Goal: Information Seeking & Learning: Learn about a topic

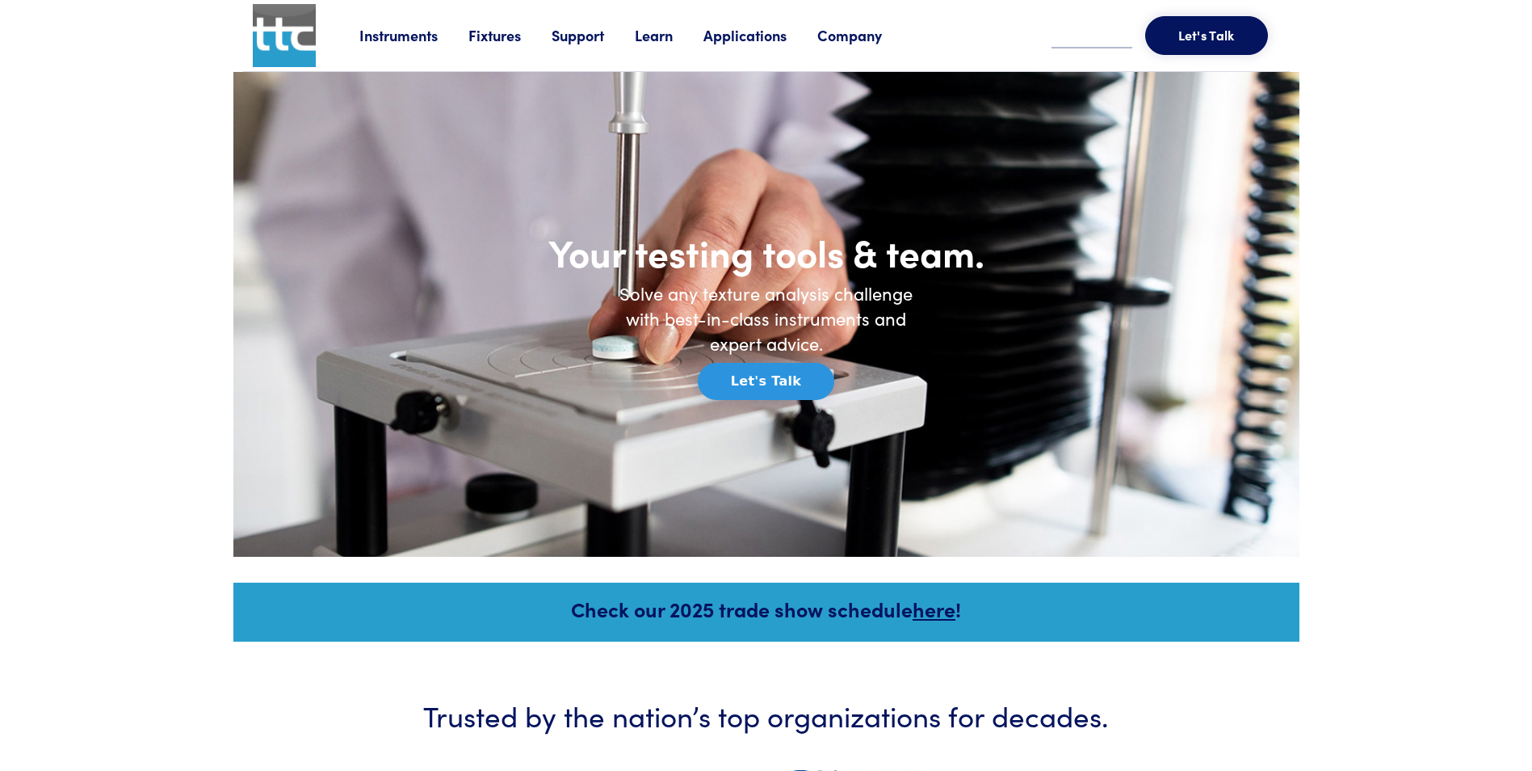
click at [494, 51] on div "Instruments Texture Analyzers Measure any physical product characteristic. TA.X…" at bounding box center [819, 35] width 921 height 71
click at [499, 23] on li "Fixtures Probes & Fixtures Peripheral Devices Extras" at bounding box center [510, 35] width 83 height 24
click at [505, 53] on div "Instruments Texture Analyzers Measure any physical product characteristic. TA.X…" at bounding box center [819, 35] width 921 height 71
click at [505, 40] on link "Fixtures" at bounding box center [510, 35] width 83 height 20
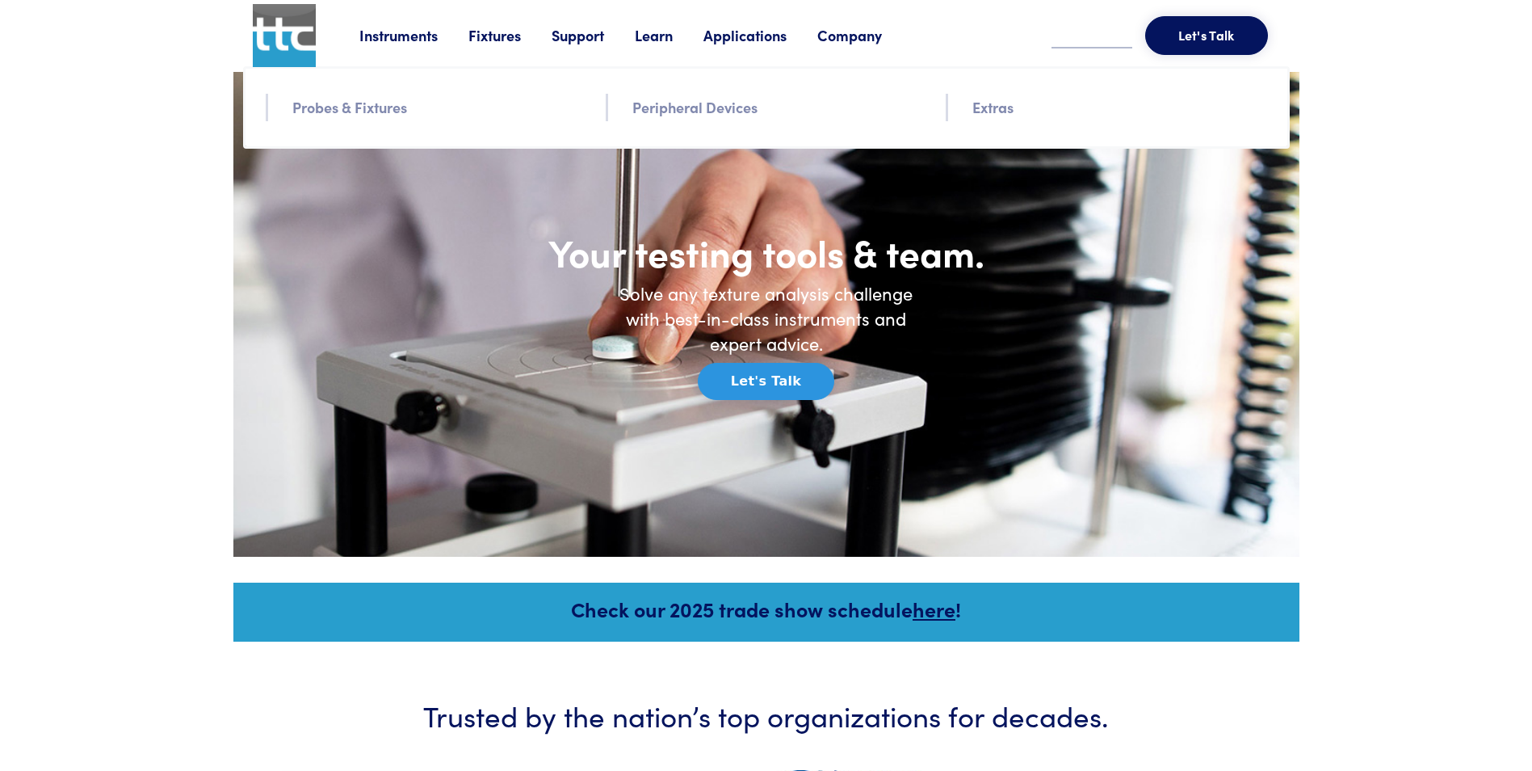
click at [359, 107] on link "Probes & Fixtures" at bounding box center [349, 106] width 115 height 23
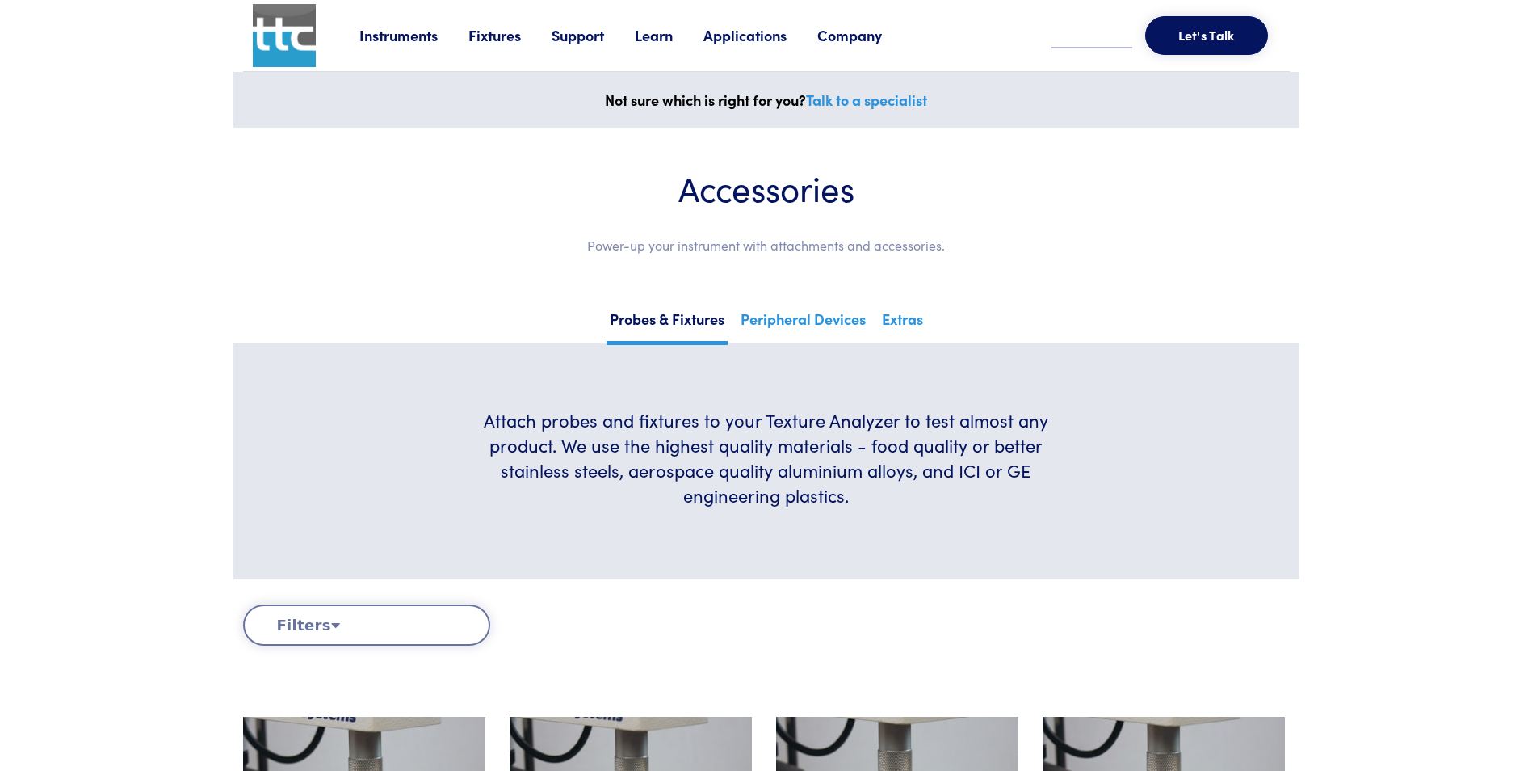
click at [358, 613] on button "Filters" at bounding box center [366, 624] width 247 height 41
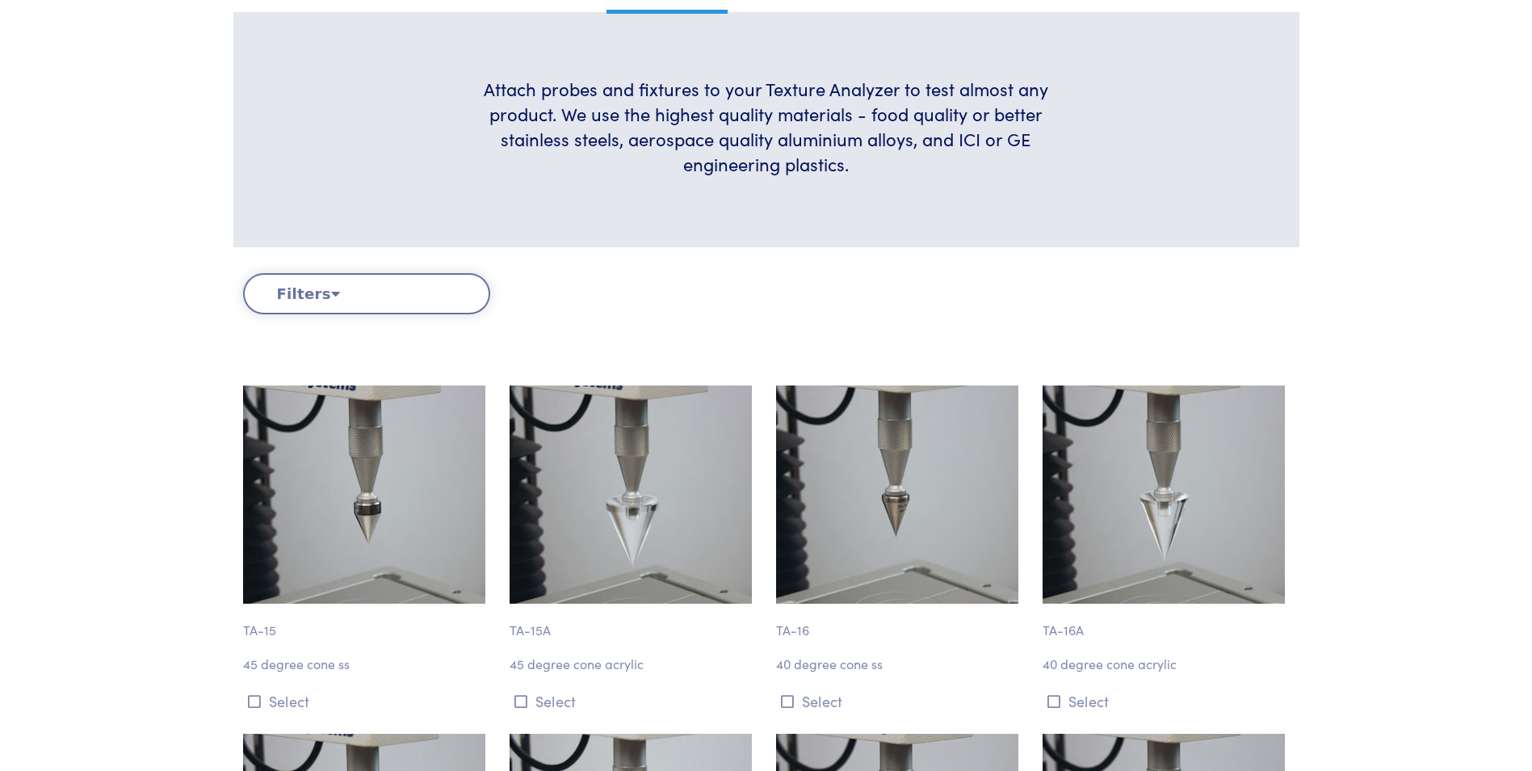
scroll to position [404, 0]
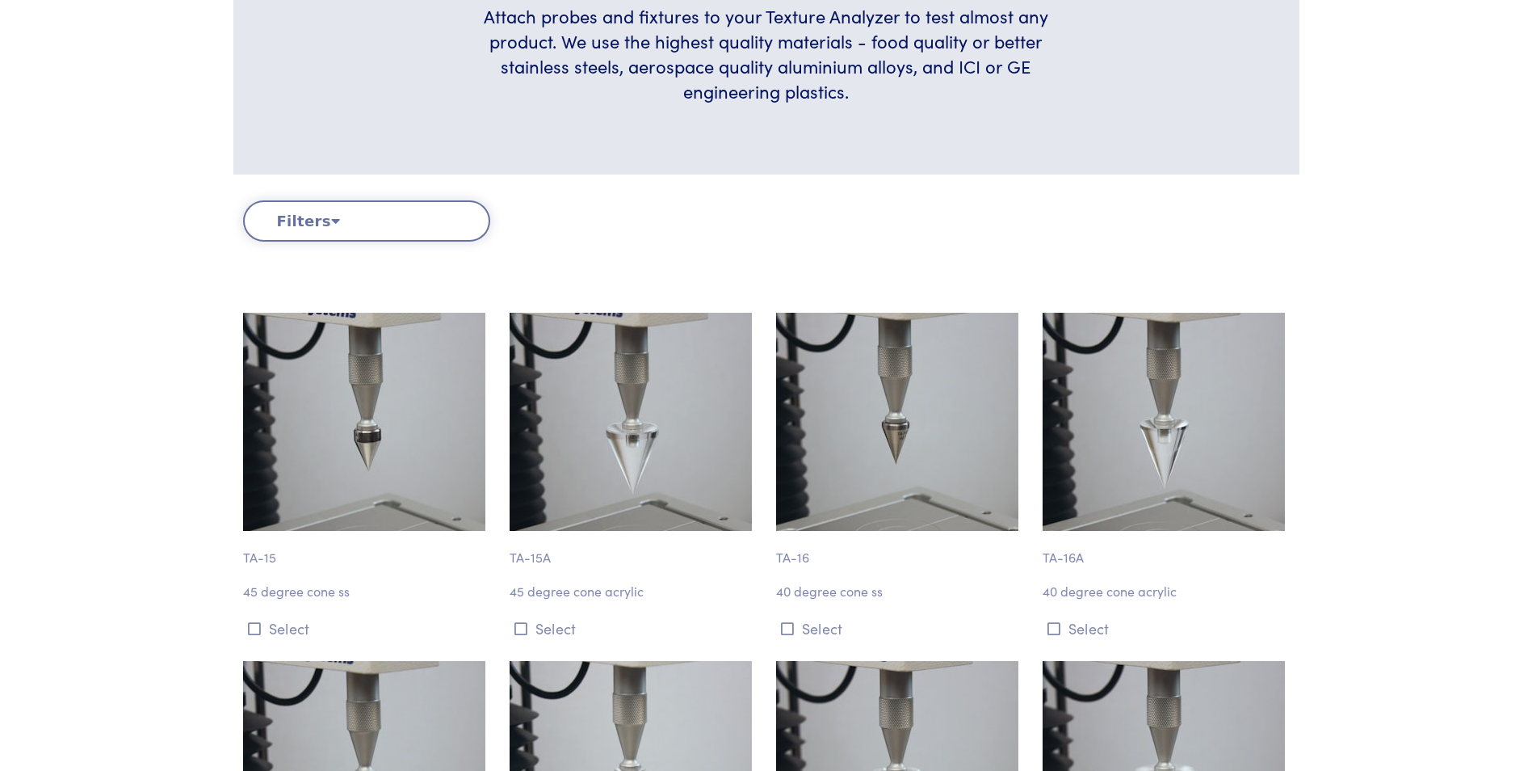
click at [310, 214] on button "Filters" at bounding box center [366, 220] width 247 height 41
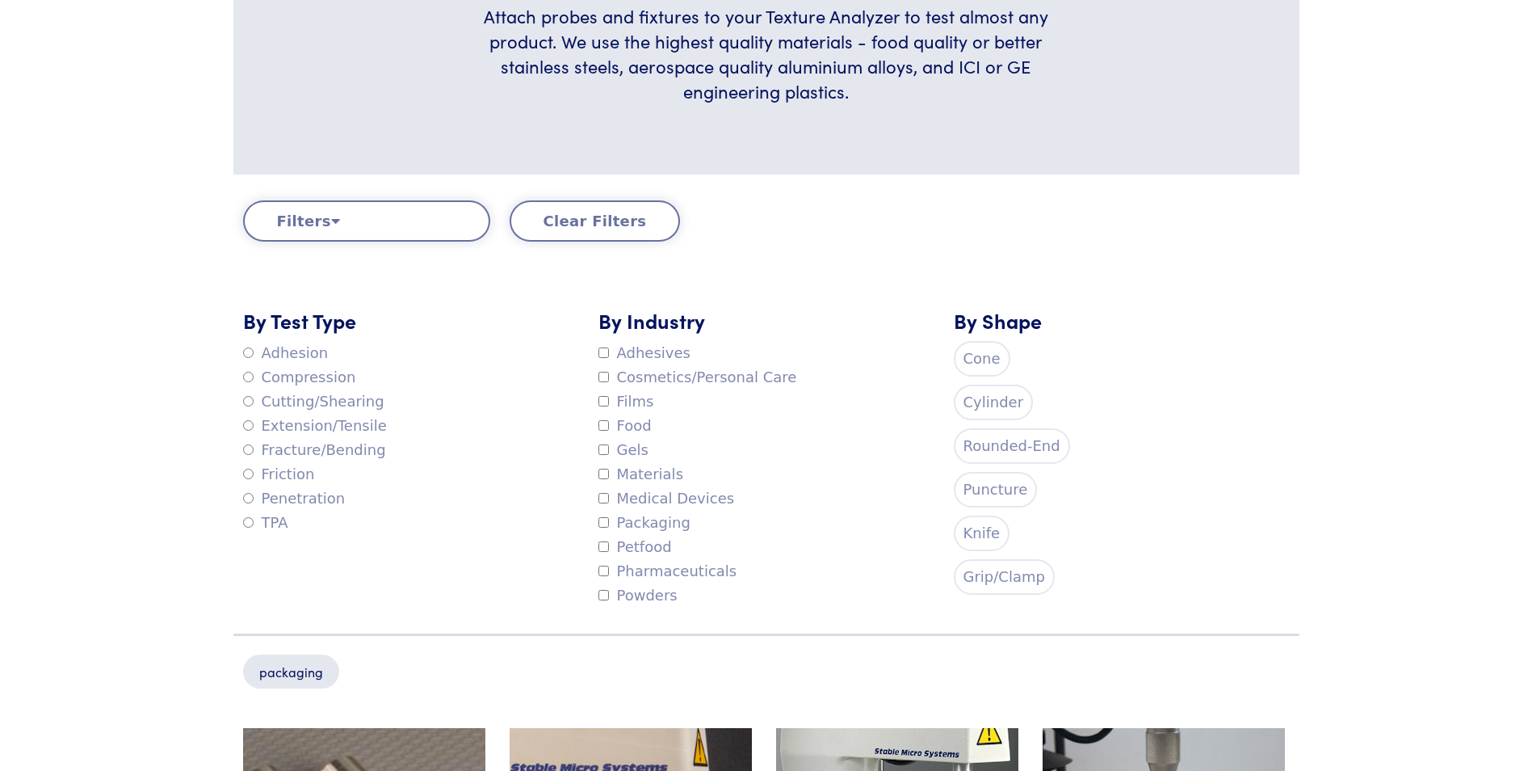
click at [1190, 658] on div "packaging" at bounding box center [766, 657] width 1066 height 49
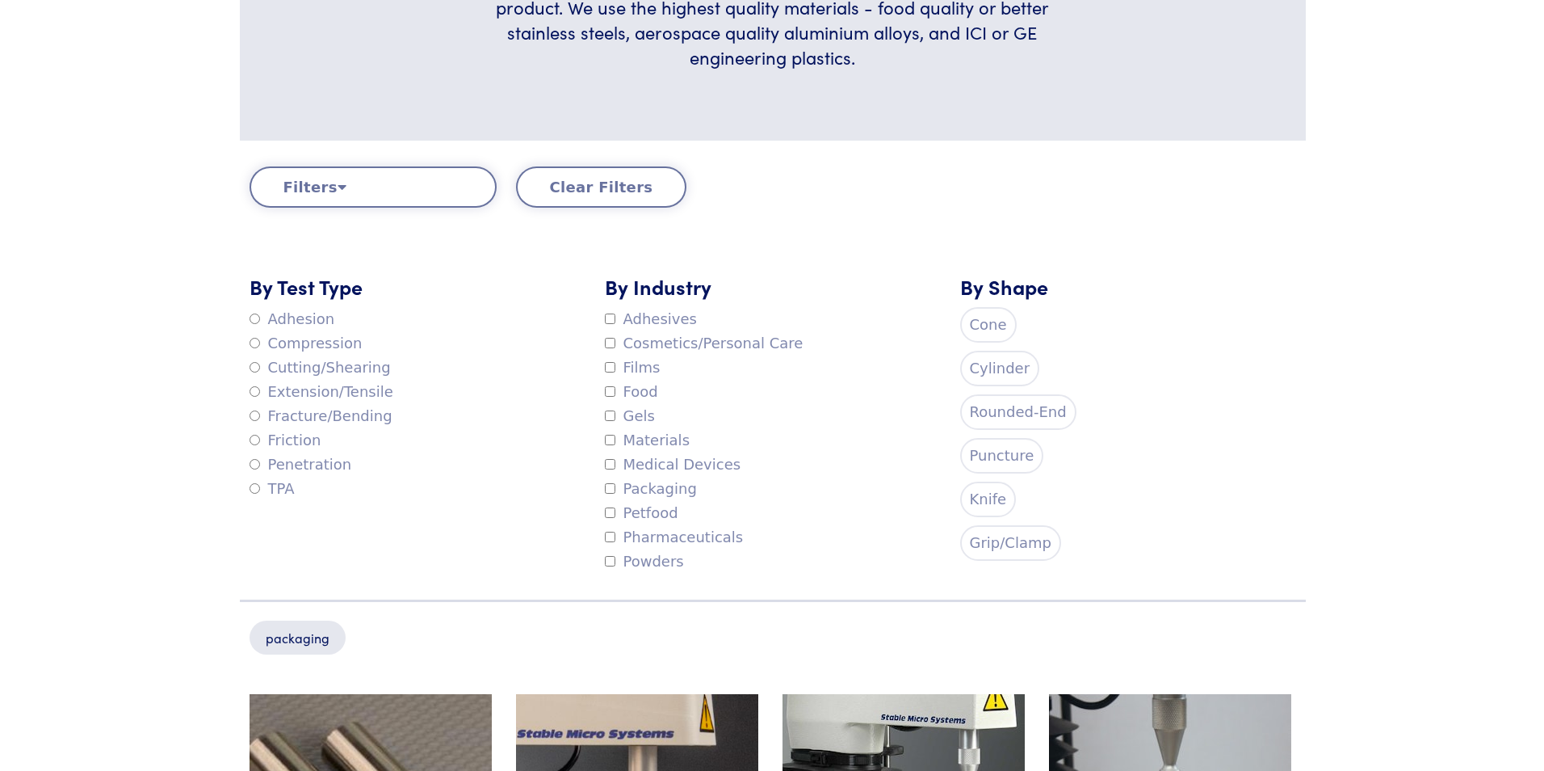
scroll to position [0, 0]
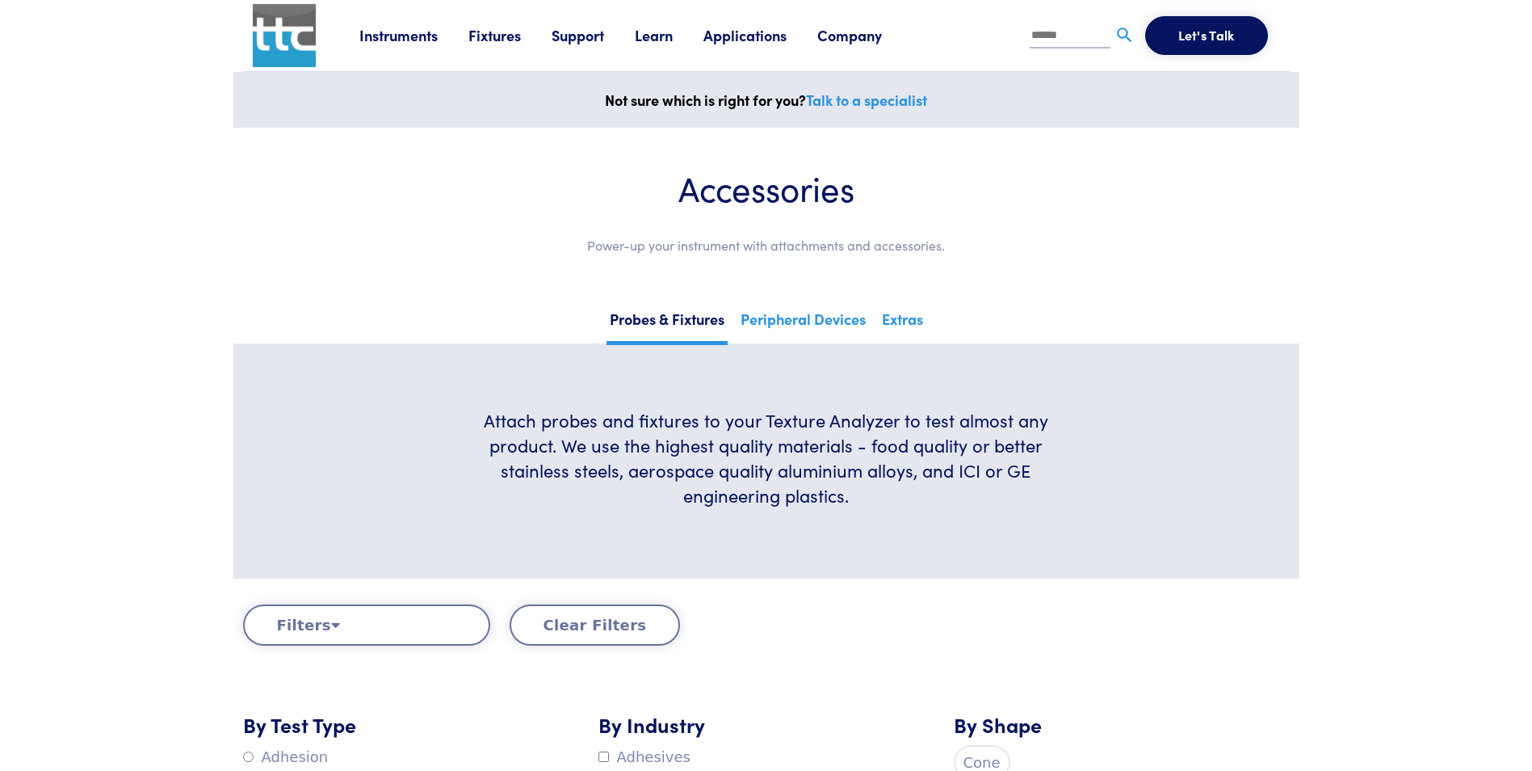
drag, startPoint x: 63, startPoint y: 300, endPoint x: 129, endPoint y: 27, distance: 281.0
click at [1051, 46] on input "text" at bounding box center [1070, 36] width 81 height 24
type input "**********"
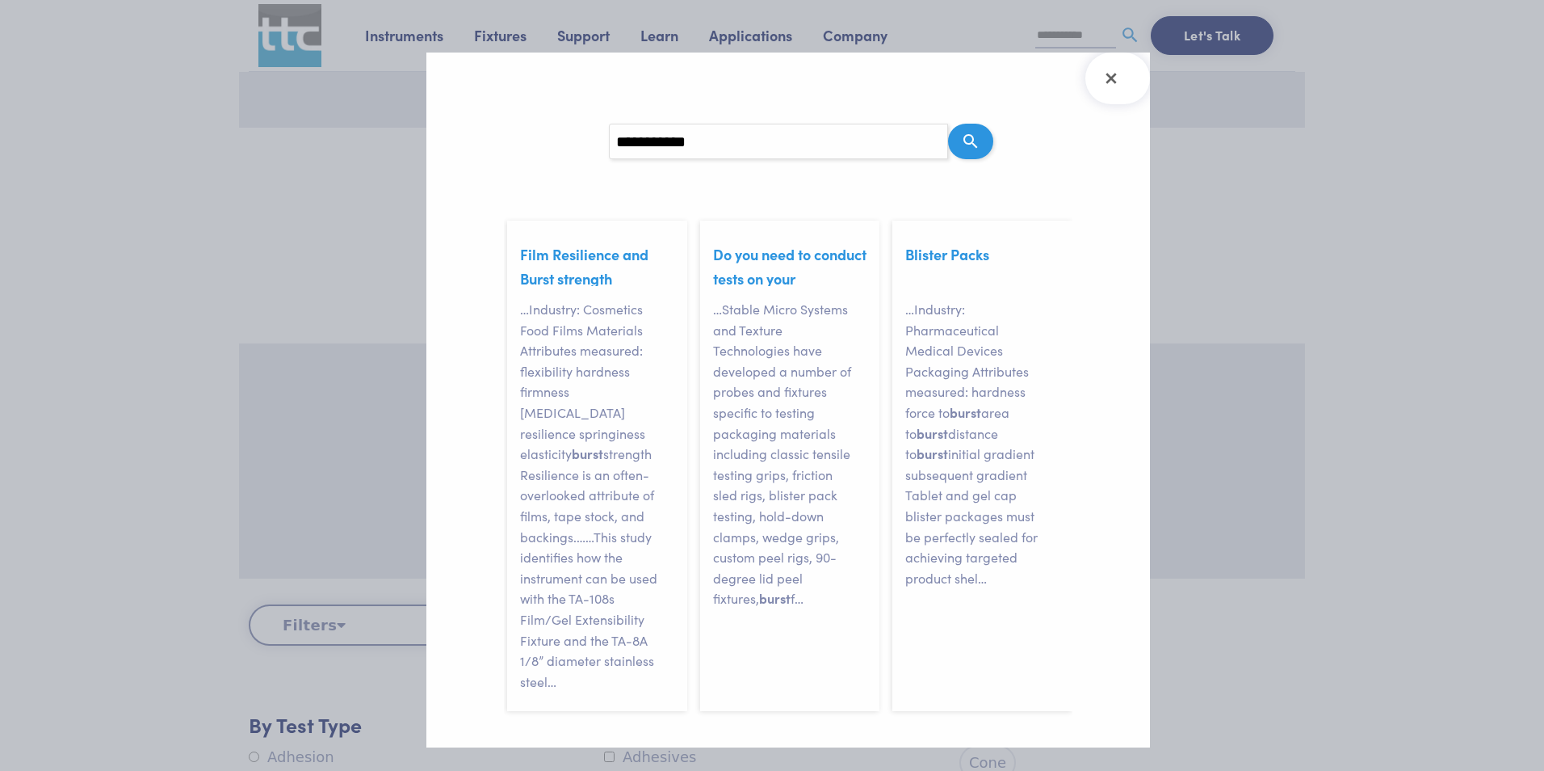
scroll to position [192, 0]
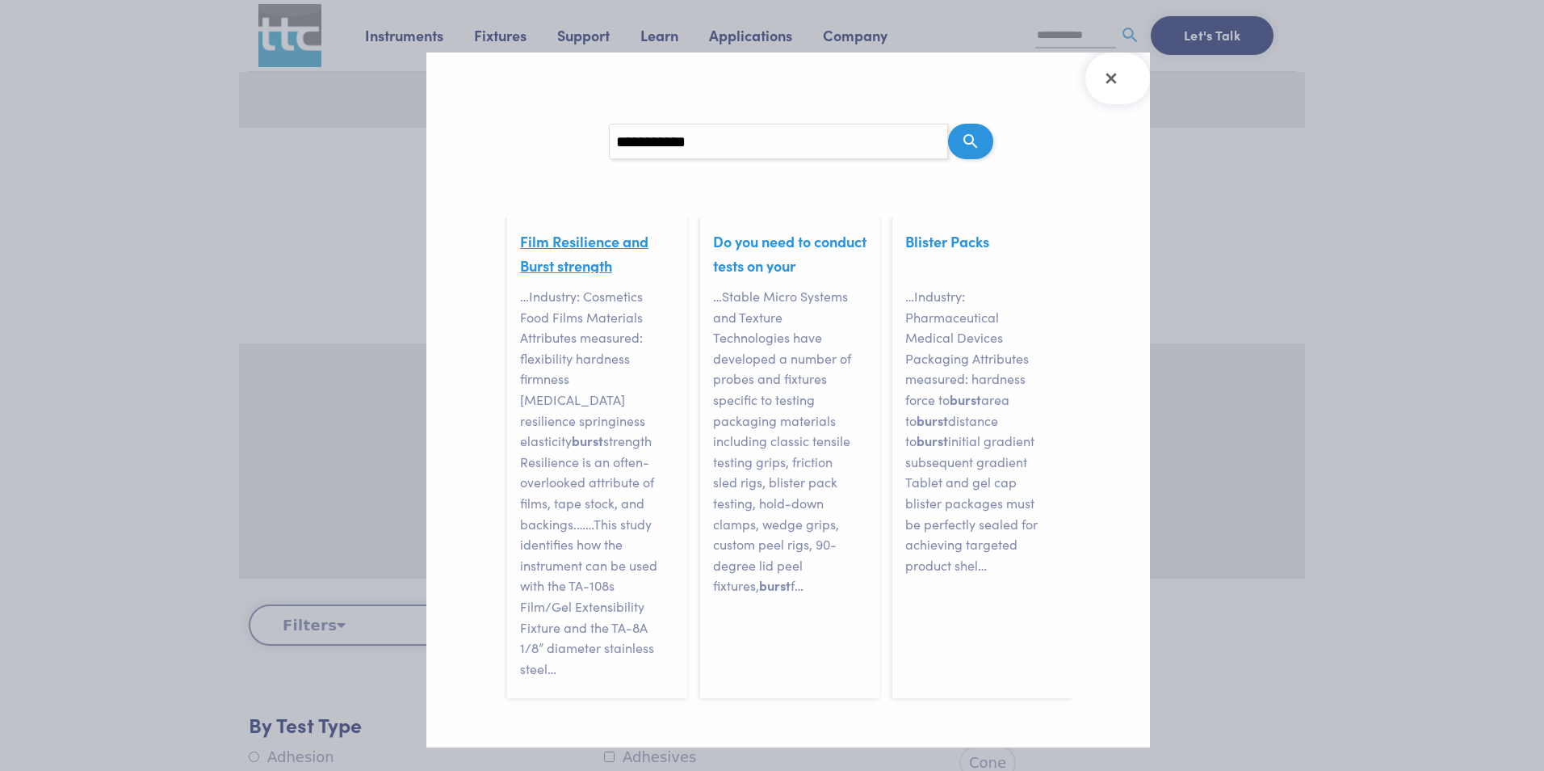
click at [581, 265] on link "Film Resilience and Burst strength" at bounding box center [584, 253] width 128 height 44
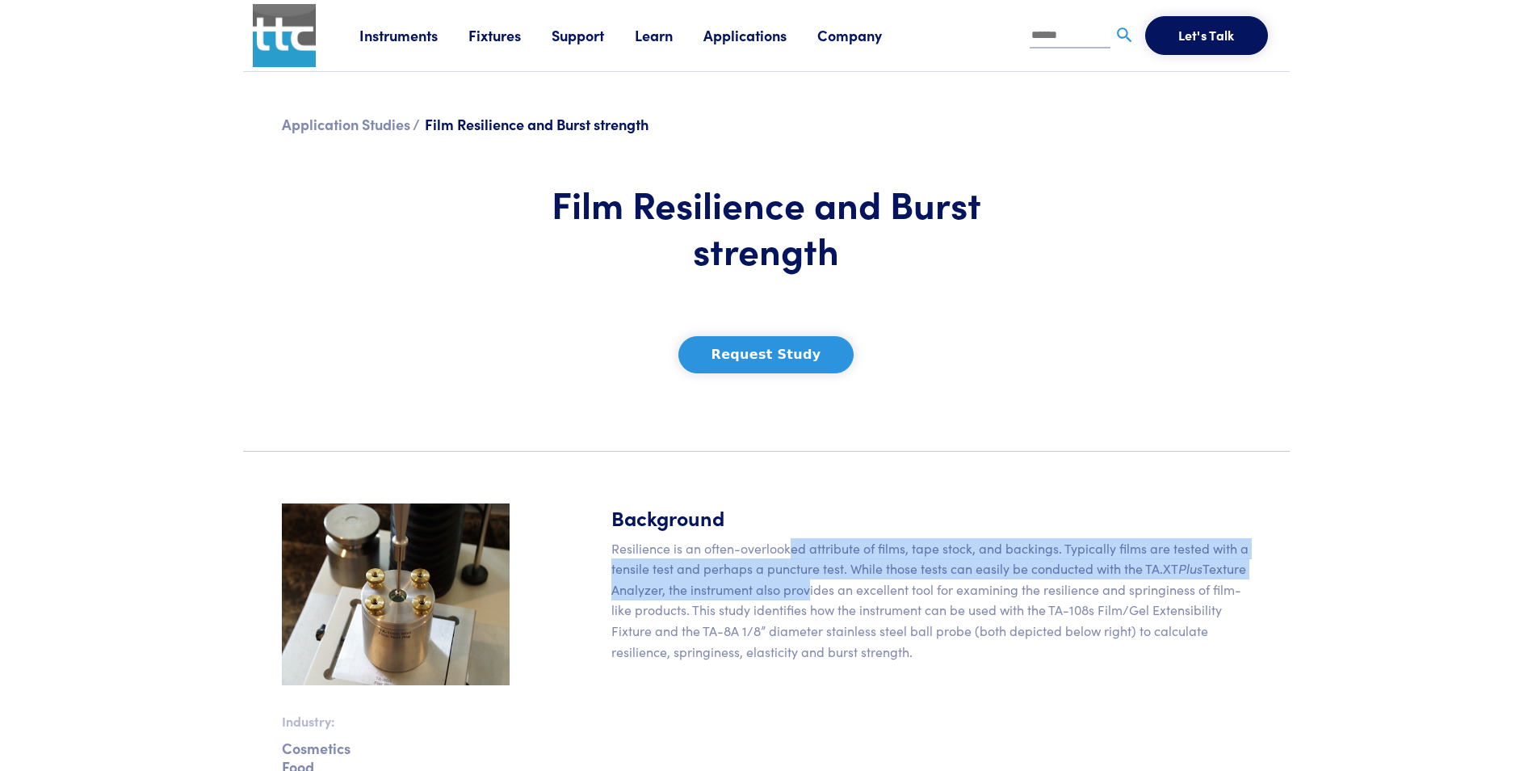
drag, startPoint x: 792, startPoint y: 541, endPoint x: 802, endPoint y: 583, distance: 43.3
click at [802, 583] on p "Resilience is an often-overlooked attribute of films, tape stock, and backings.…" at bounding box center [931, 600] width 640 height 124
